Goal: Task Accomplishment & Management: Use online tool/utility

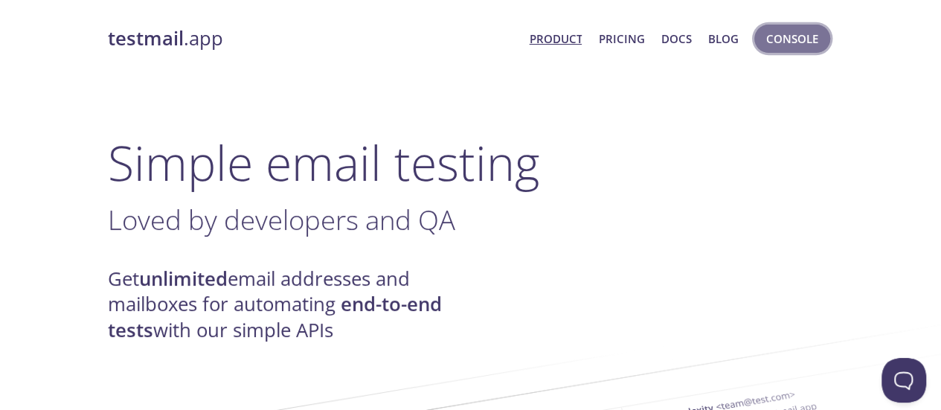
click at [802, 39] on span "Console" at bounding box center [792, 38] width 52 height 19
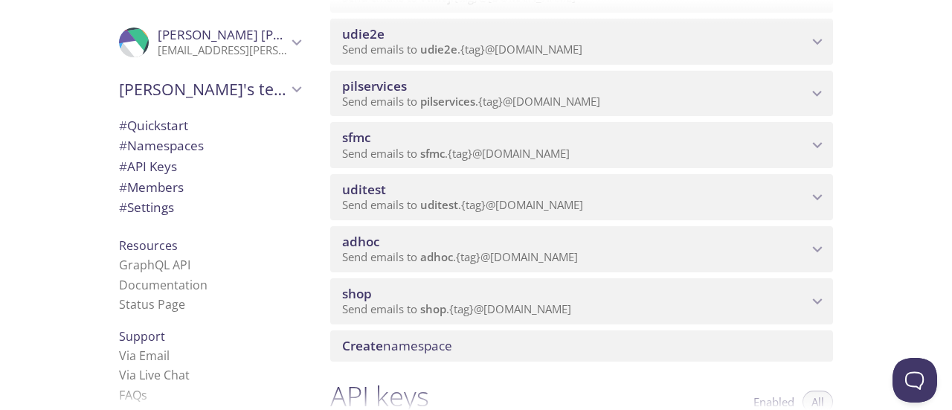
scroll to position [268, 0]
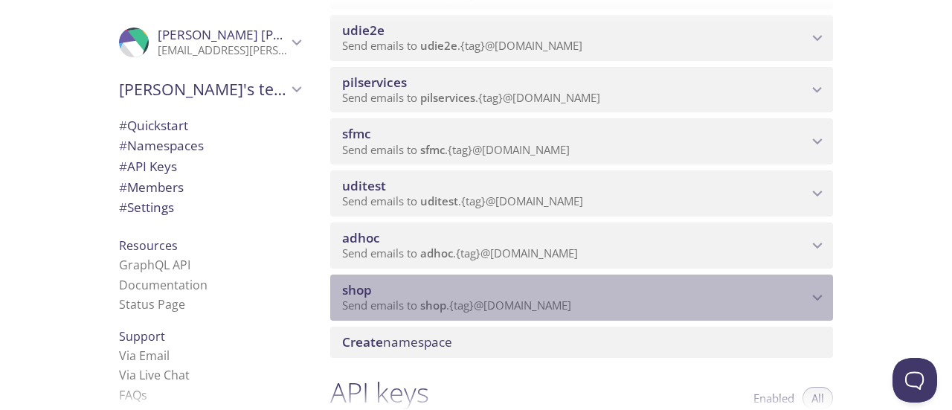
click at [823, 296] on icon "shop namespace" at bounding box center [817, 297] width 19 height 19
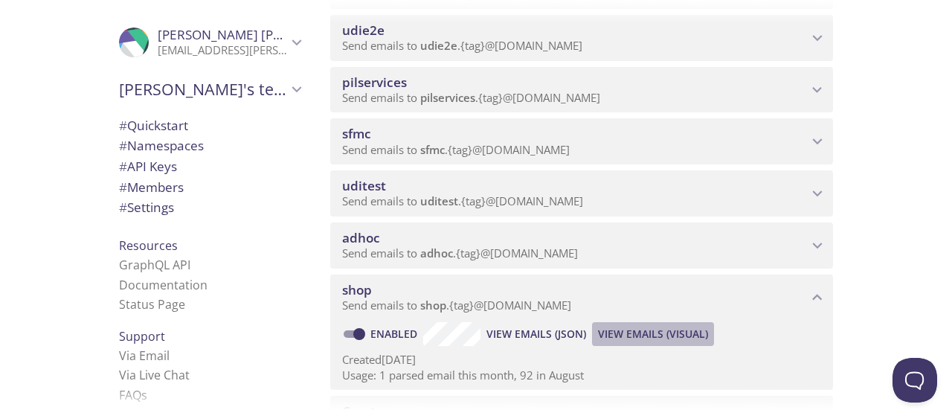
click at [655, 335] on span "View Emails (Visual)" at bounding box center [653, 334] width 110 height 18
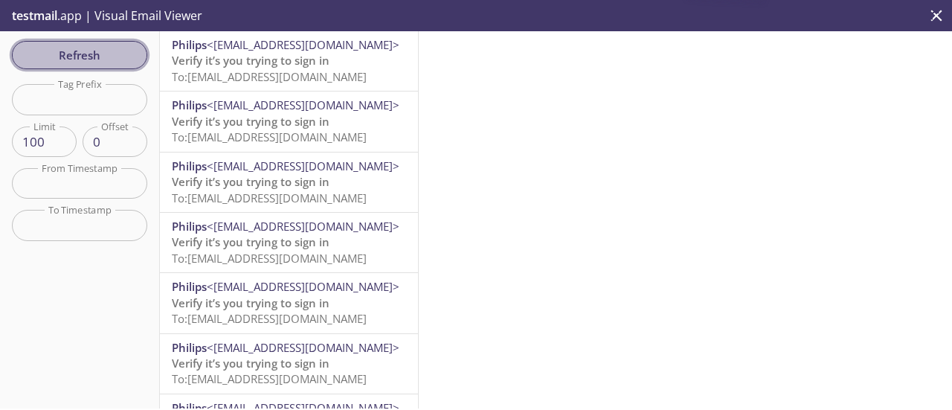
click at [68, 60] on span "Refresh" at bounding box center [80, 54] width 112 height 19
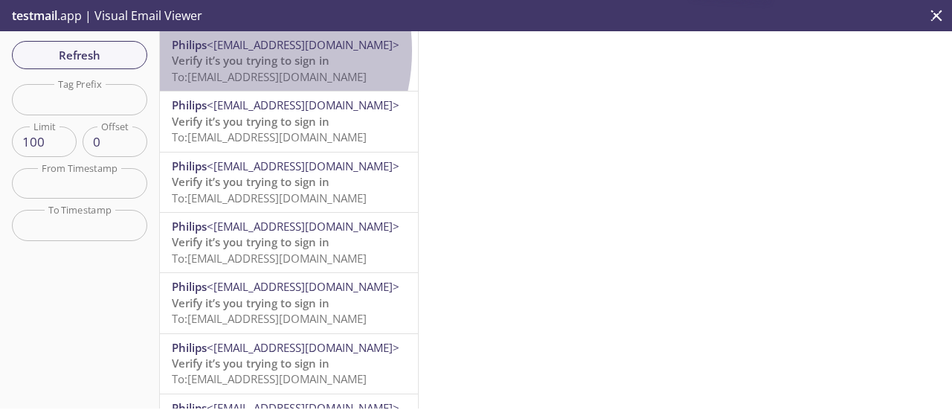
click at [218, 51] on span "<[EMAIL_ADDRESS][DOMAIN_NAME]>" at bounding box center [303, 44] width 193 height 15
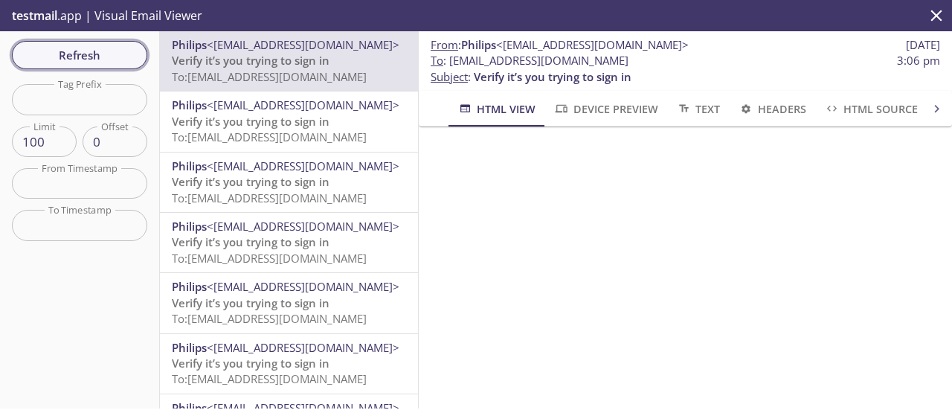
click at [108, 50] on span "Refresh" at bounding box center [80, 54] width 112 height 19
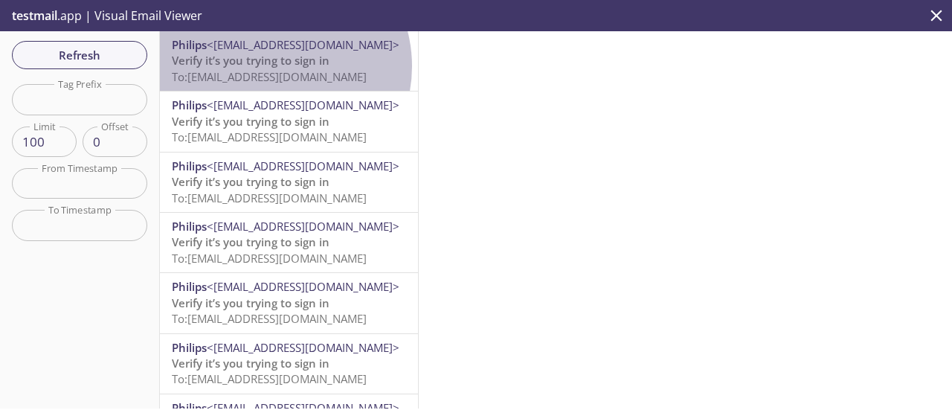
click at [271, 66] on span "Verify it’s you trying to sign in" at bounding box center [251, 60] width 158 height 15
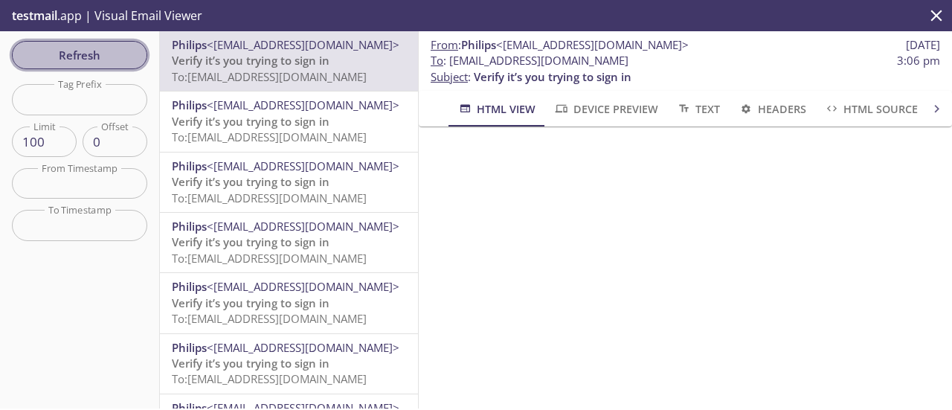
click at [99, 57] on span "Refresh" at bounding box center [80, 54] width 112 height 19
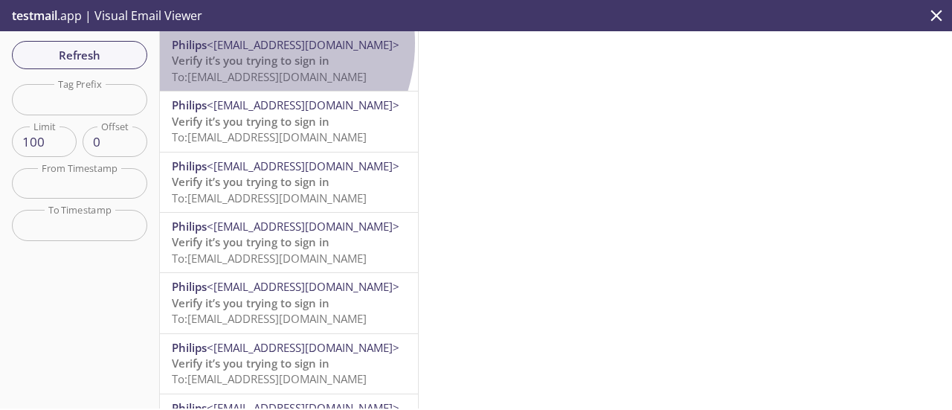
click at [252, 43] on span "<[EMAIL_ADDRESS][DOMAIN_NAME]>" at bounding box center [303, 44] width 193 height 15
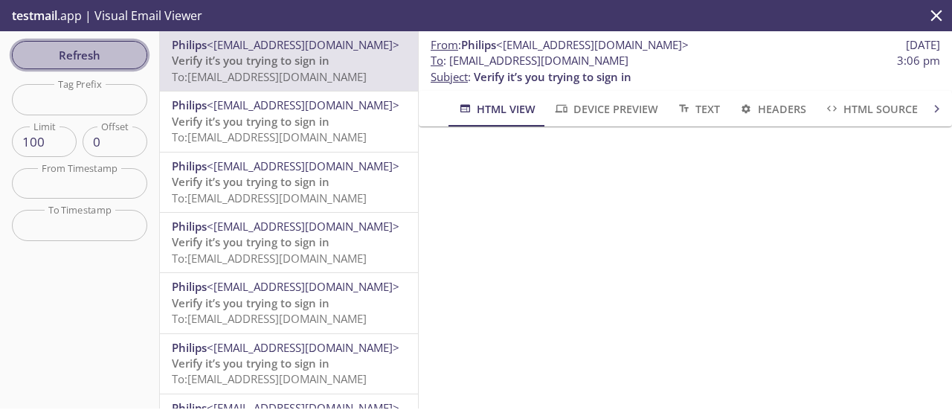
click at [89, 51] on span "Refresh" at bounding box center [80, 54] width 112 height 19
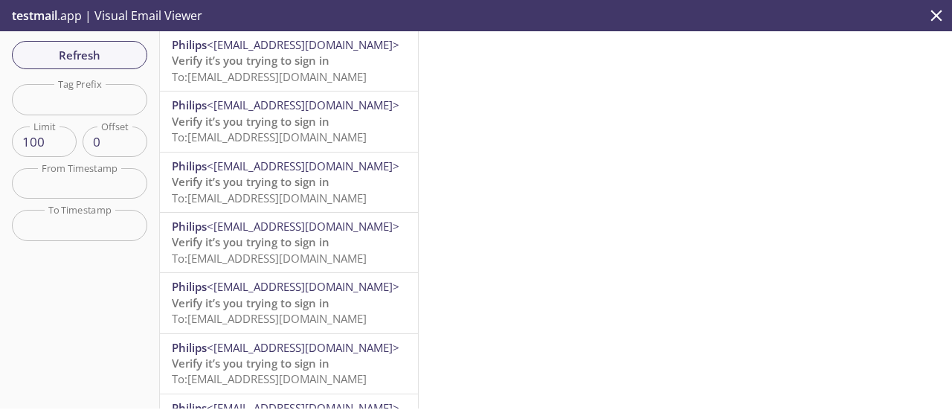
click at [309, 68] on span "Verify it’s you trying to sign in" at bounding box center [251, 60] width 158 height 15
